Goal: Check status: Check status

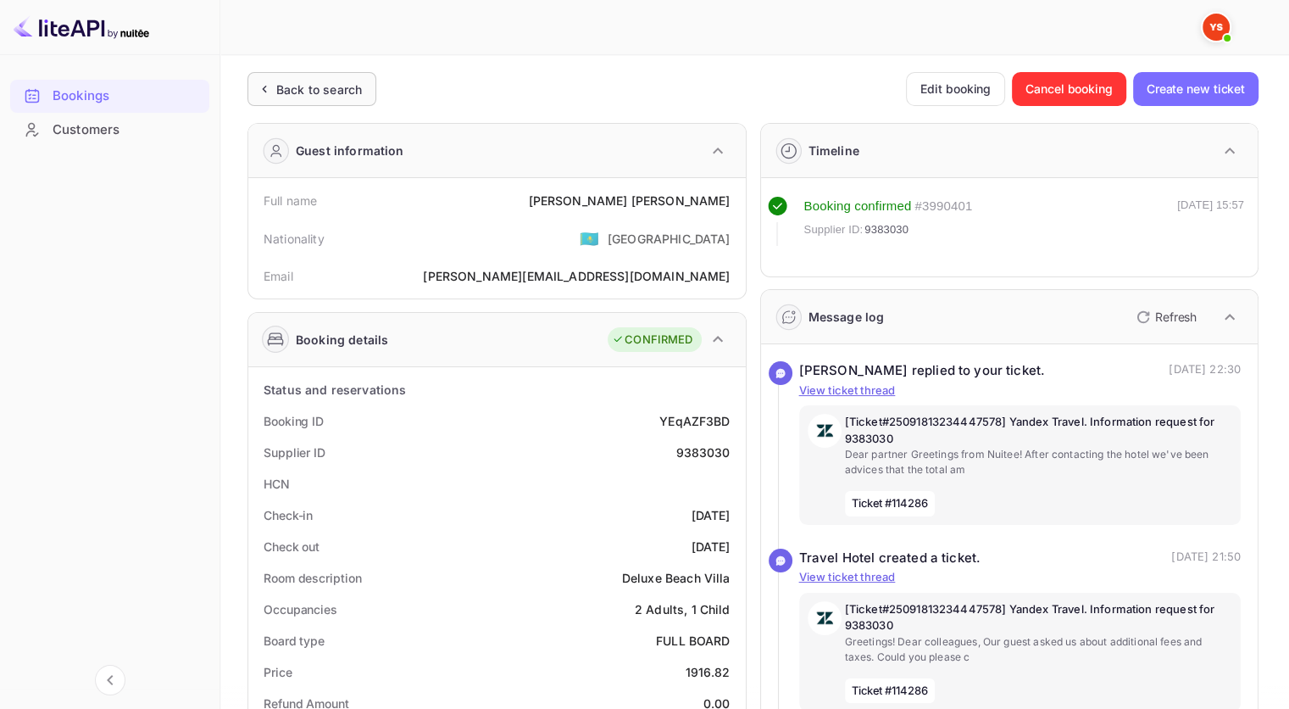
click at [322, 88] on div "Back to search" at bounding box center [319, 90] width 86 height 18
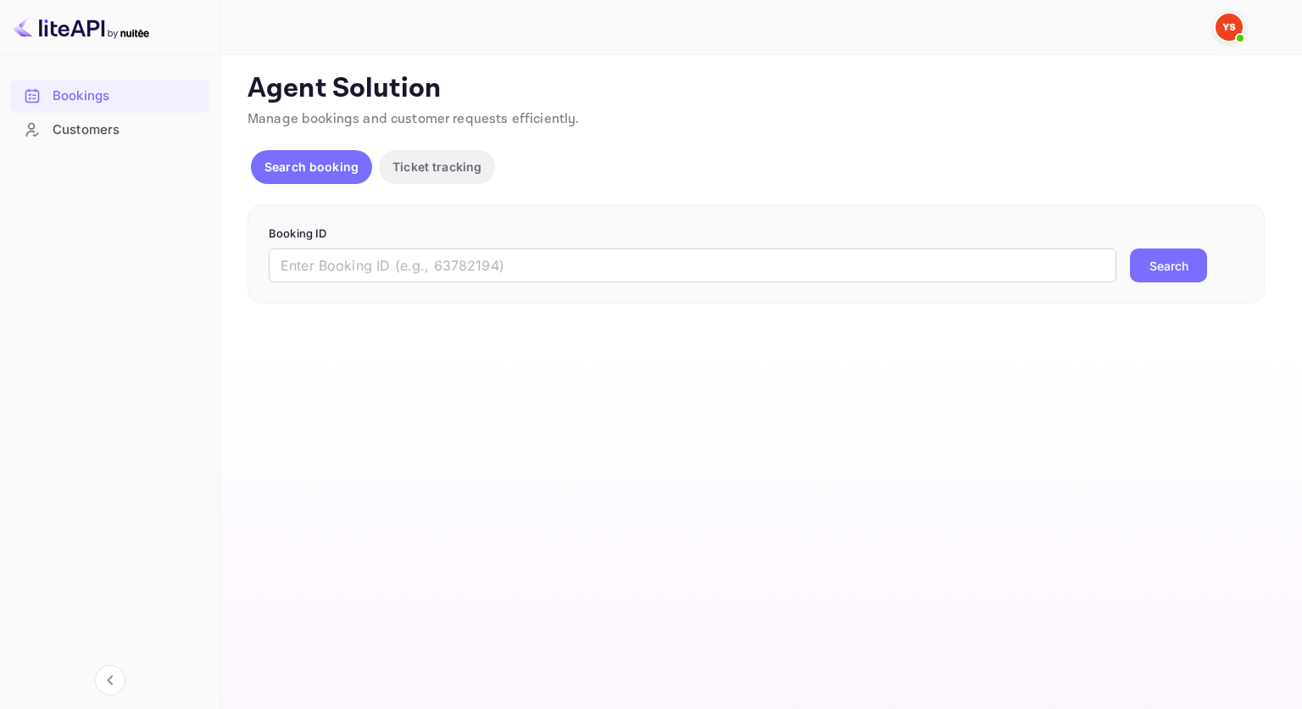
click at [487, 290] on div "Booking ID ​ Search" at bounding box center [756, 254] width 1017 height 100
click at [500, 277] on input "text" at bounding box center [693, 265] width 848 height 34
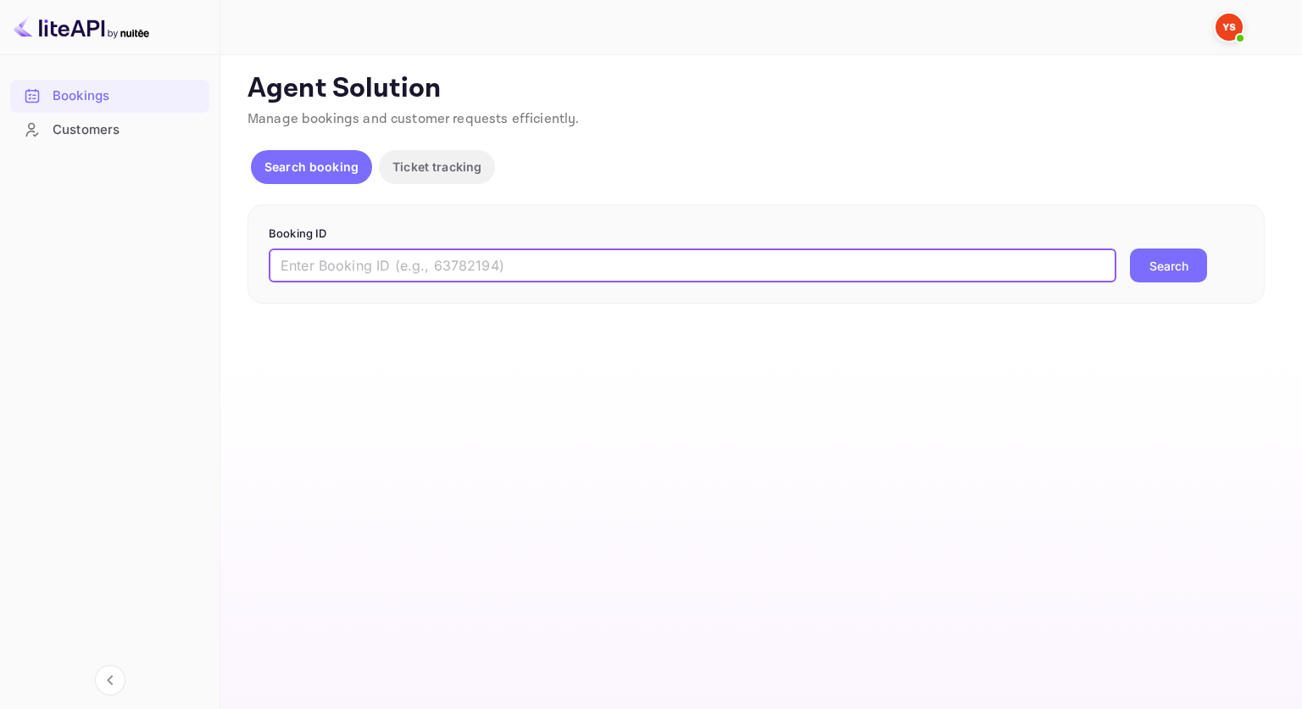
paste input "9490110"
type input "9490110"
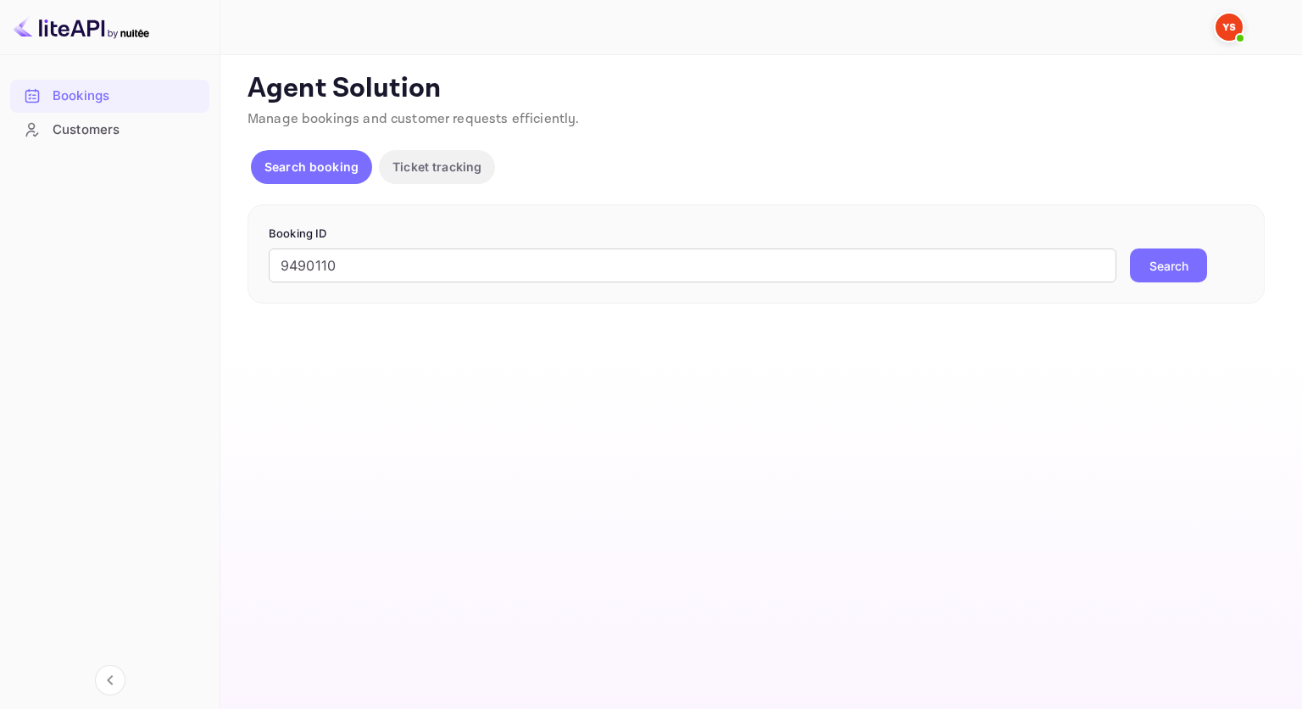
click at [1208, 277] on div "9490110 ​ Search" at bounding box center [756, 265] width 975 height 34
click at [1190, 268] on button "Search" at bounding box center [1168, 265] width 77 height 34
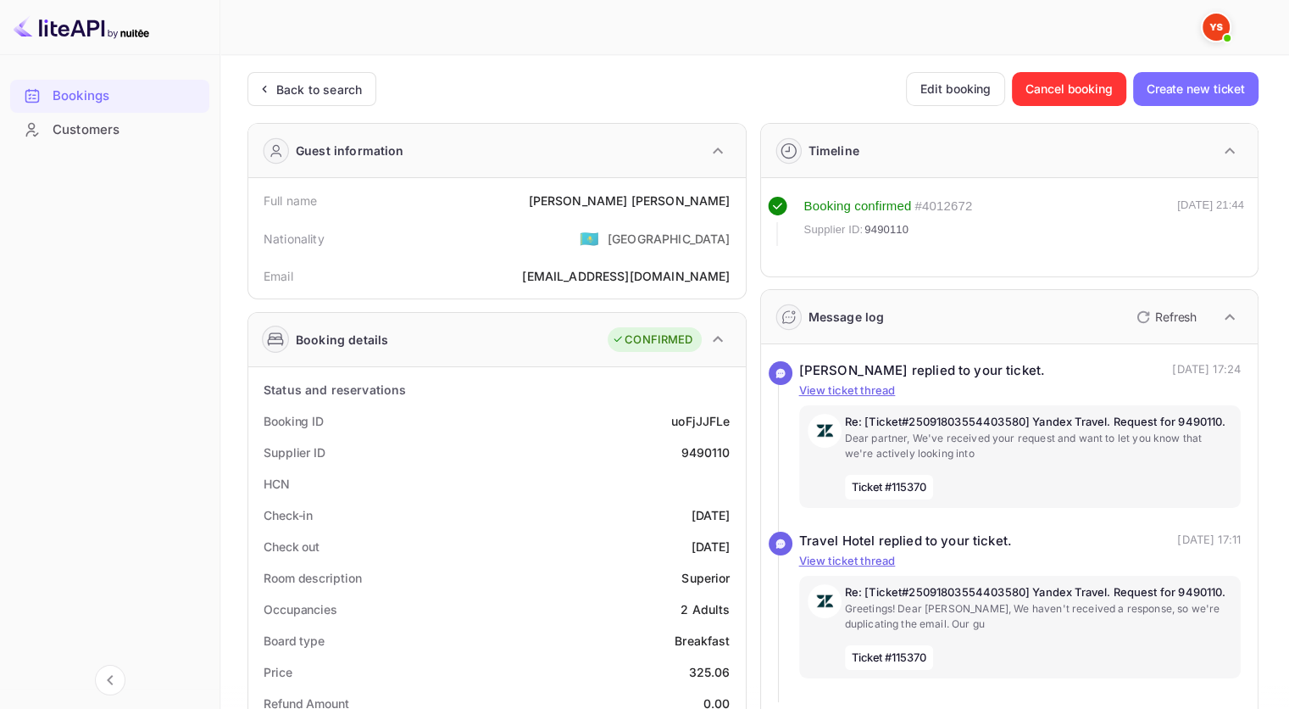
click at [710, 458] on div "9490110" at bounding box center [705, 452] width 49 height 18
copy div "9490110"
drag, startPoint x: 732, startPoint y: 200, endPoint x: 627, endPoint y: 193, distance: 104.5
click at [627, 193] on div "Full name [PERSON_NAME]" at bounding box center [497, 200] width 484 height 31
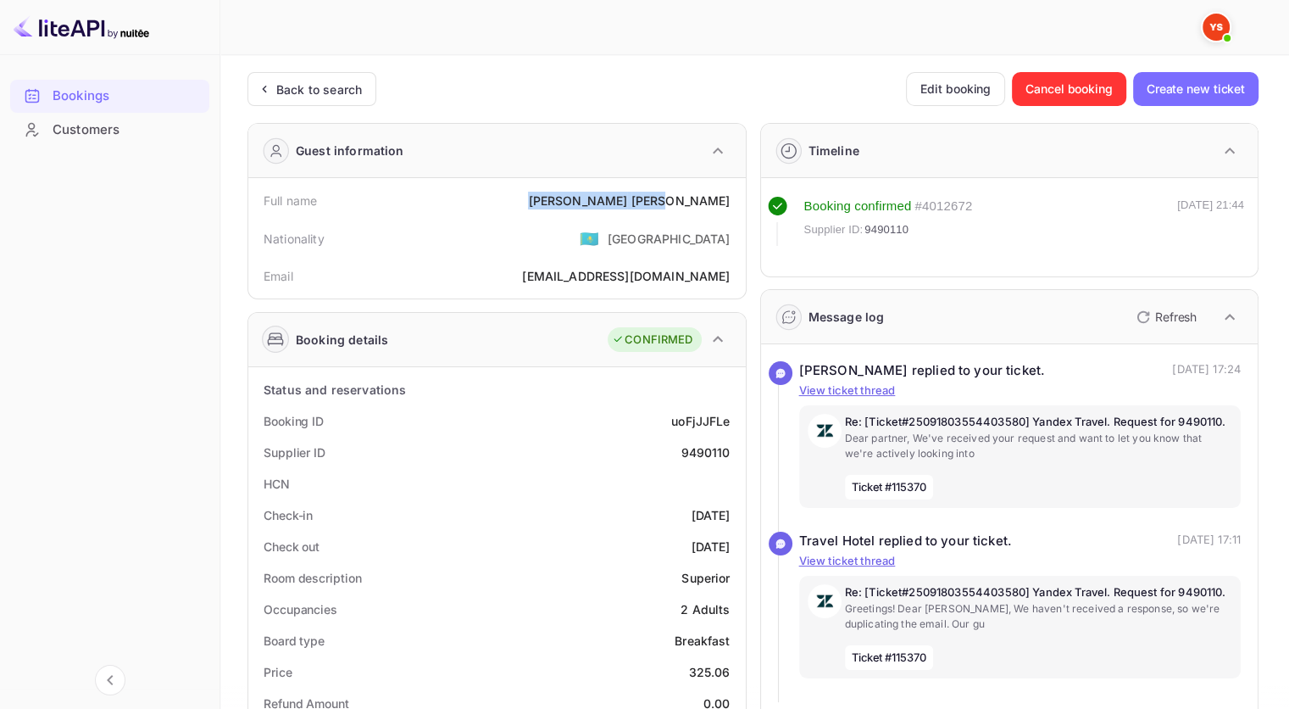
copy div "[PERSON_NAME]"
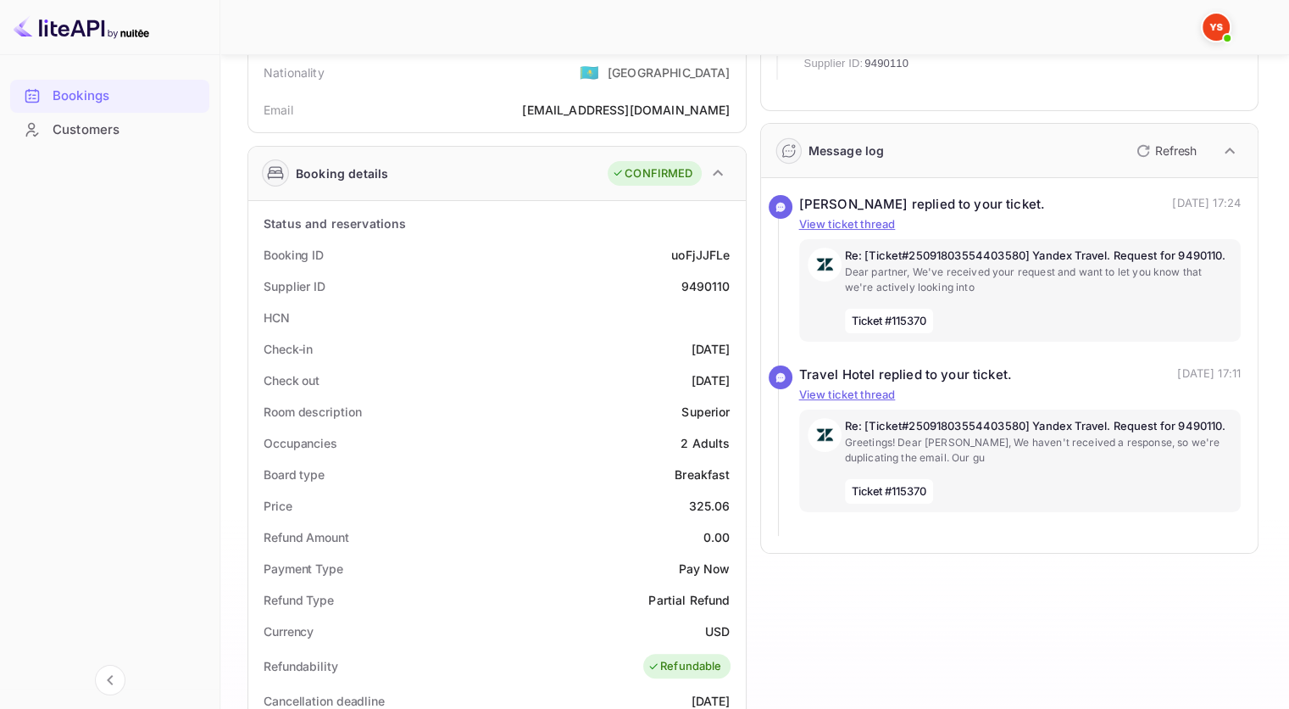
scroll to position [170, 0]
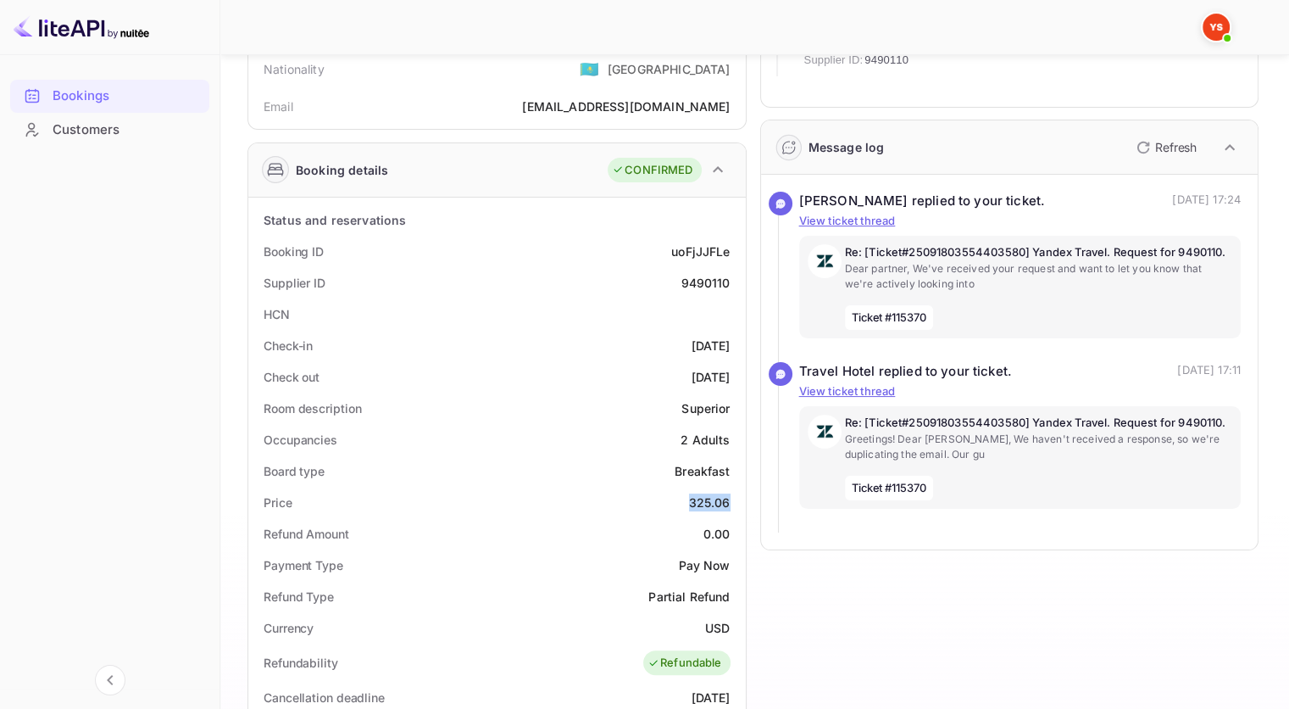
drag, startPoint x: 679, startPoint y: 504, endPoint x: 661, endPoint y: 504, distance: 17.8
click at [661, 504] on div "Price 325.06" at bounding box center [497, 502] width 484 height 31
copy div "325.06"
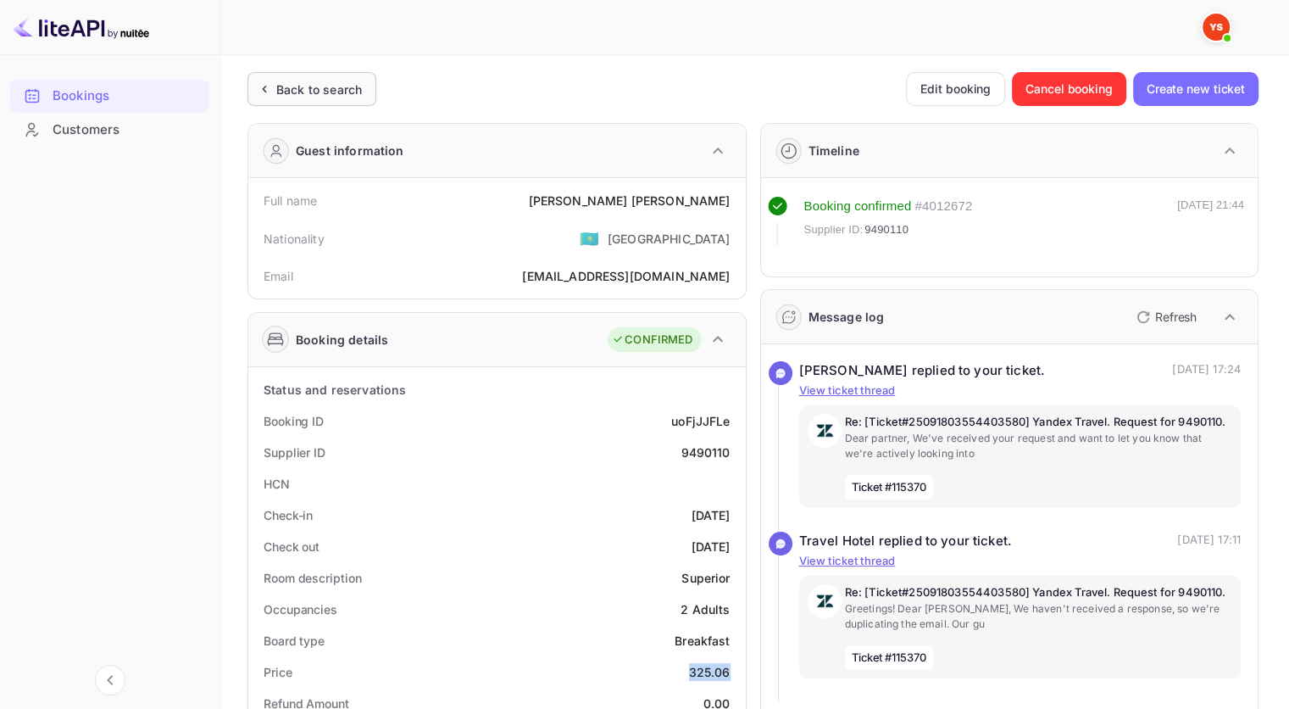
click at [298, 87] on div "Back to search" at bounding box center [319, 90] width 86 height 18
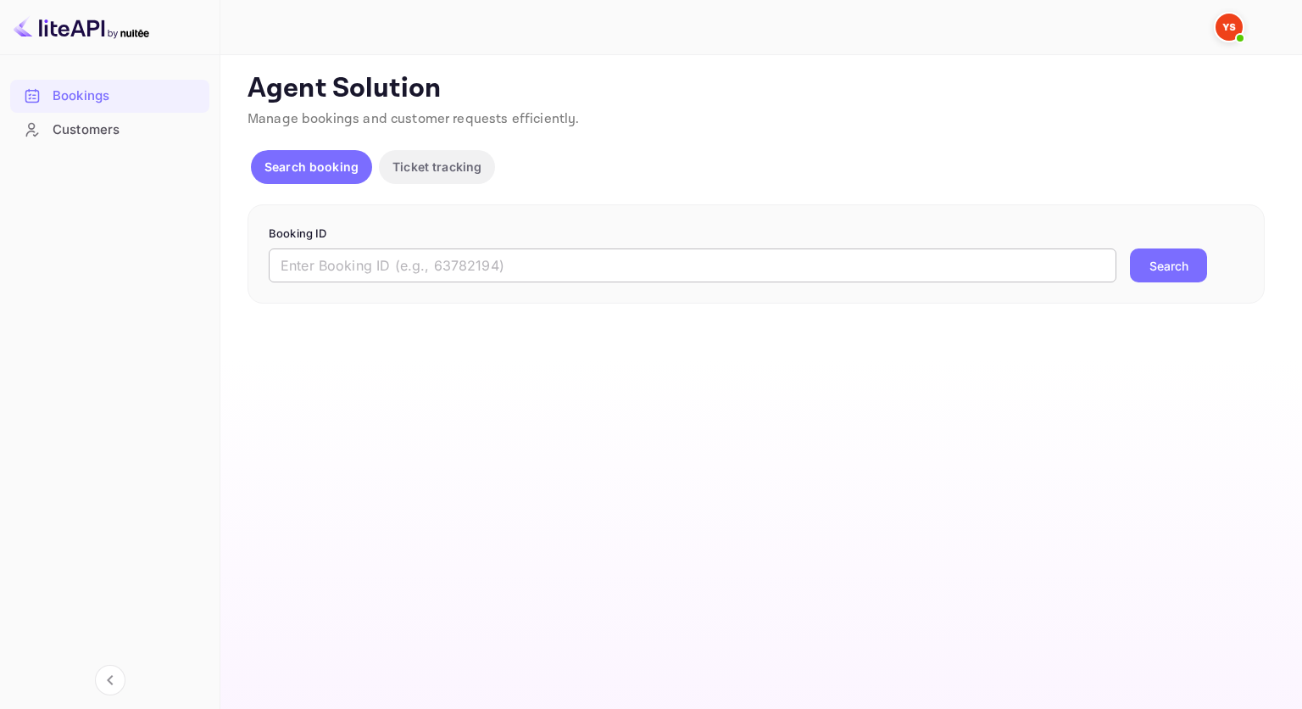
click at [509, 268] on input "text" at bounding box center [693, 265] width 848 height 34
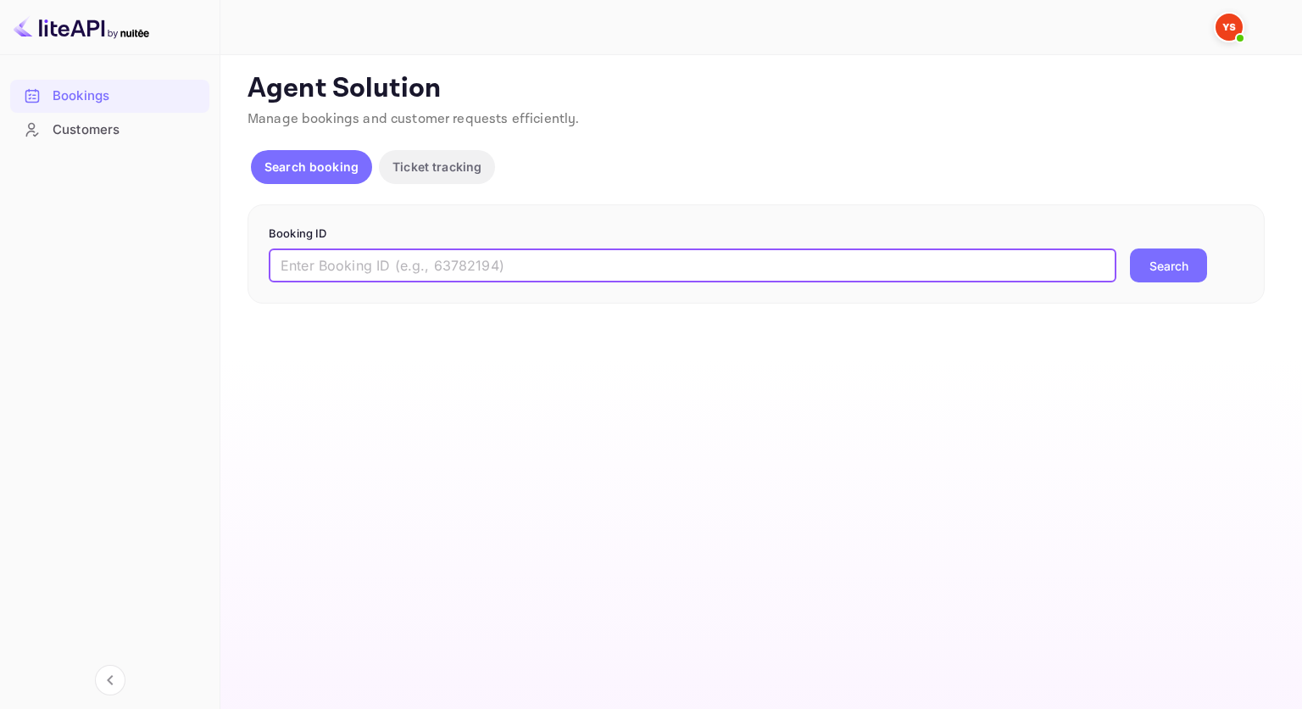
paste input "9390935"
type input "9390935"
click at [1186, 267] on button "Search" at bounding box center [1168, 265] width 77 height 34
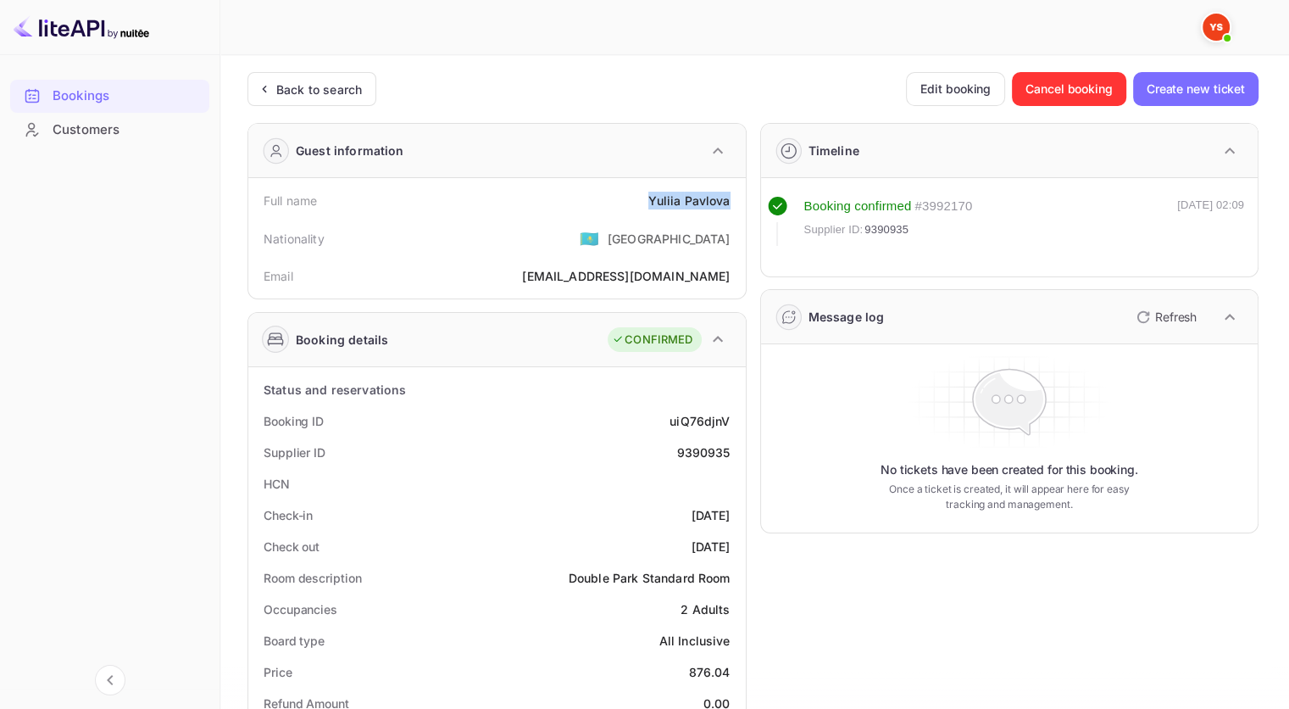
drag, startPoint x: 735, startPoint y: 198, endPoint x: 627, endPoint y: 192, distance: 107.8
click at [627, 192] on div "Full name [PERSON_NAME]" at bounding box center [497, 200] width 484 height 31
copy div "[PERSON_NAME]"
click at [710, 444] on div "9390935" at bounding box center [703, 452] width 53 height 18
click at [710, 445] on div "9390935" at bounding box center [703, 452] width 53 height 18
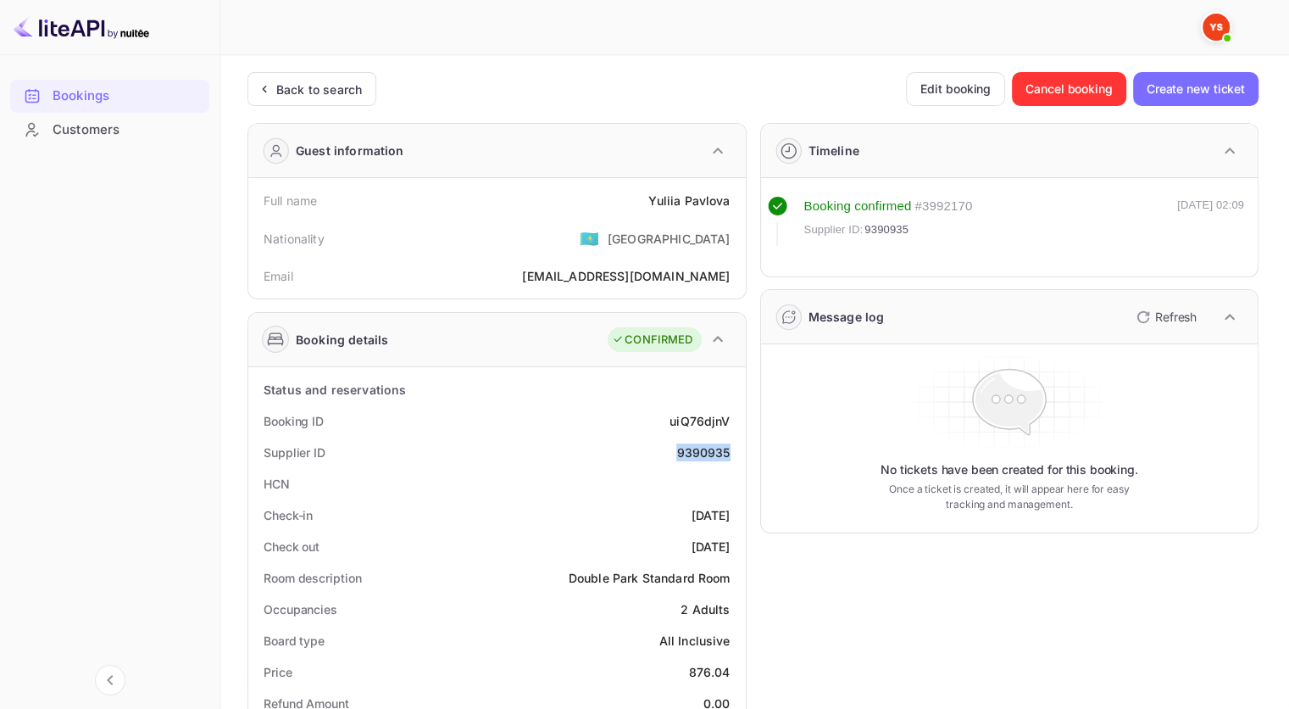
copy div "9390935"
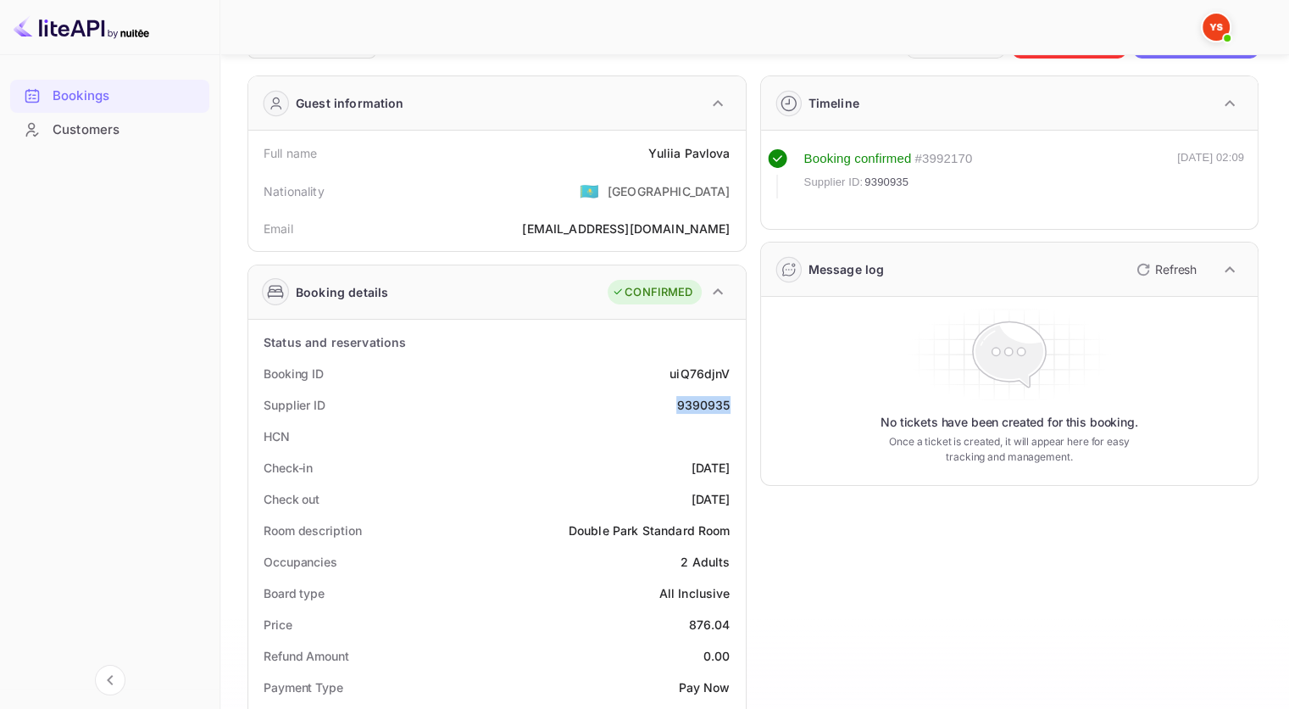
scroll to position [85, 0]
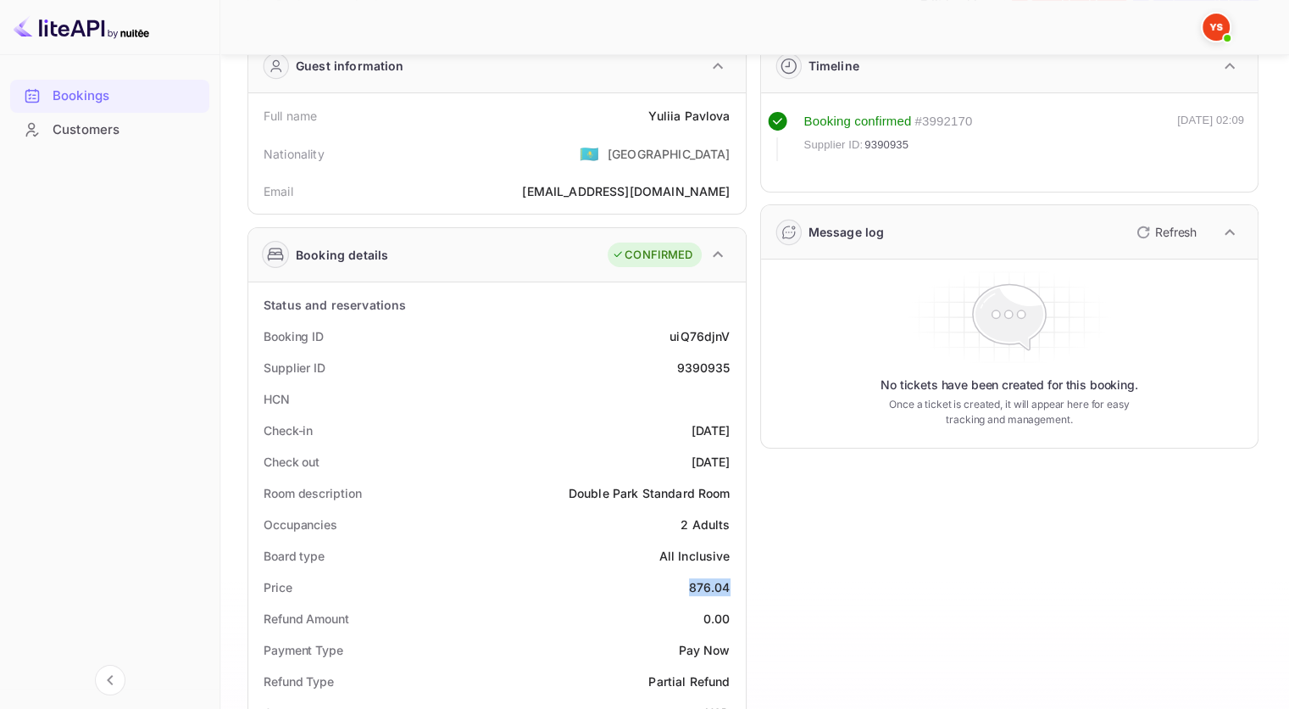
drag, startPoint x: 729, startPoint y: 591, endPoint x: 689, endPoint y: 587, distance: 40.0
click at [689, 587] on div "Price 876.04" at bounding box center [497, 586] width 484 height 31
copy div "876.04"
